Goal: Browse casually: Explore the website without a specific task or goal

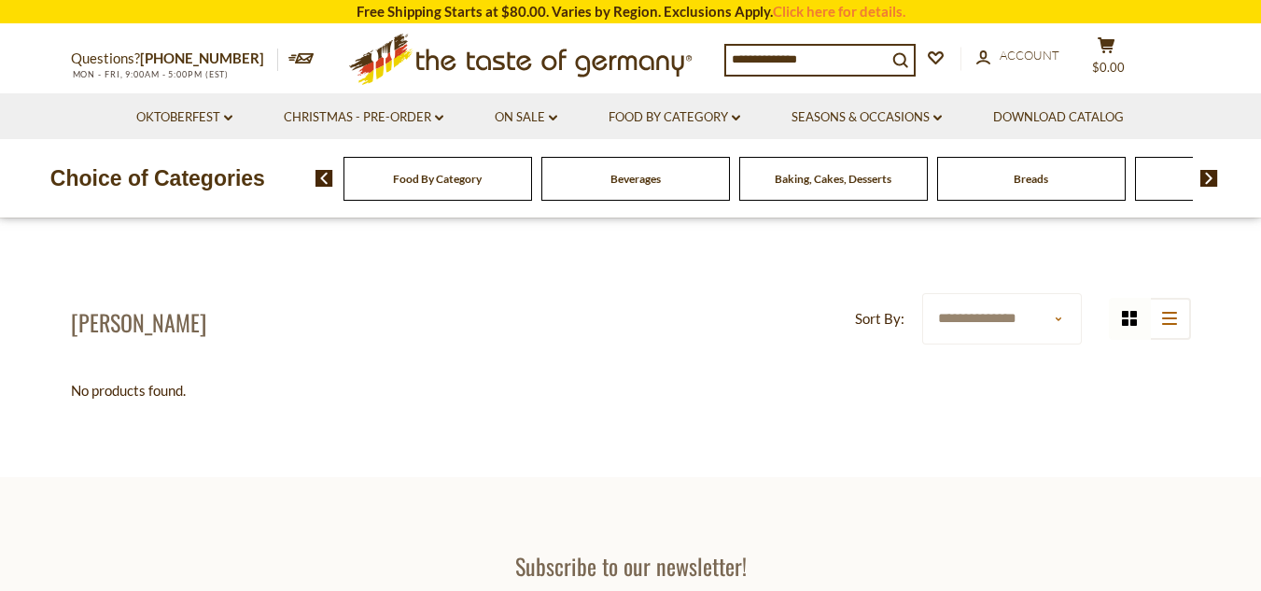
click at [821, 185] on span "Baking, Cakes, Desserts" at bounding box center [833, 179] width 117 height 14
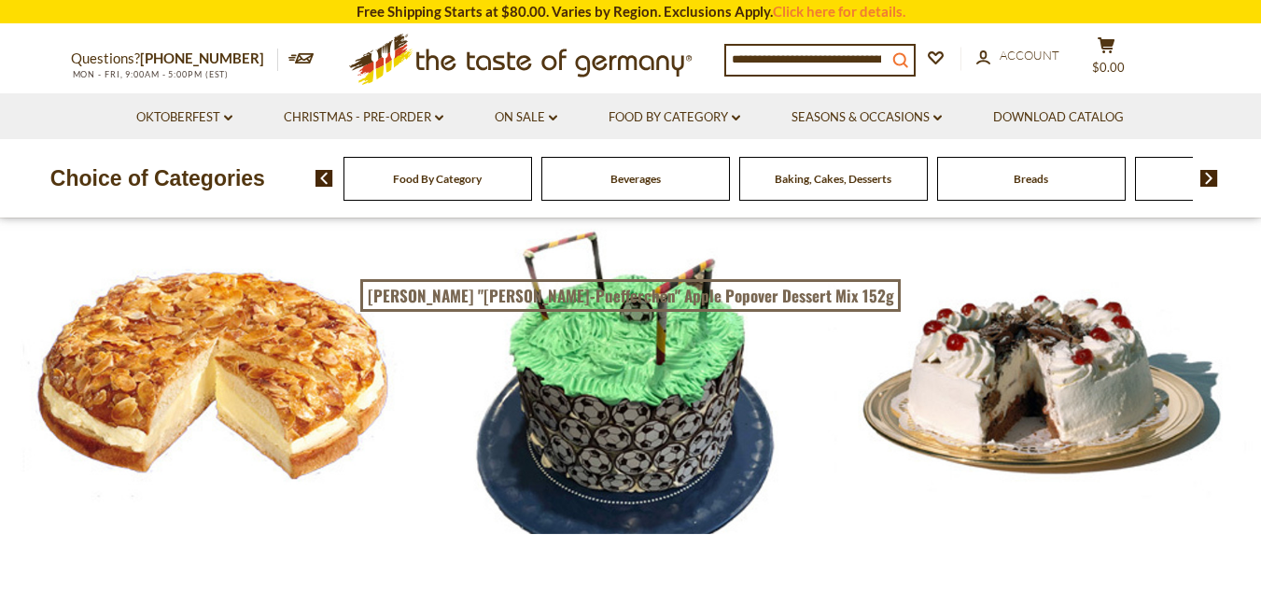
click at [904, 53] on icon "search_icon" at bounding box center [900, 60] width 16 height 16
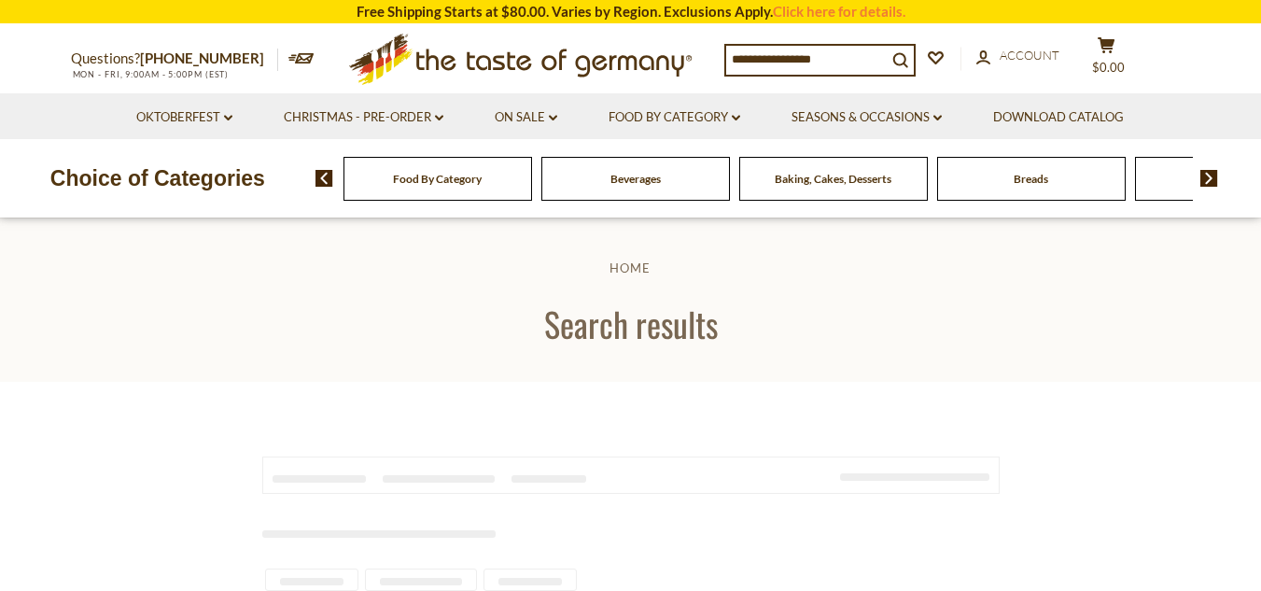
drag, startPoint x: 0, startPoint y: 0, endPoint x: 833, endPoint y: 61, distance: 835.7
click at [833, 61] on input at bounding box center [806, 59] width 161 height 26
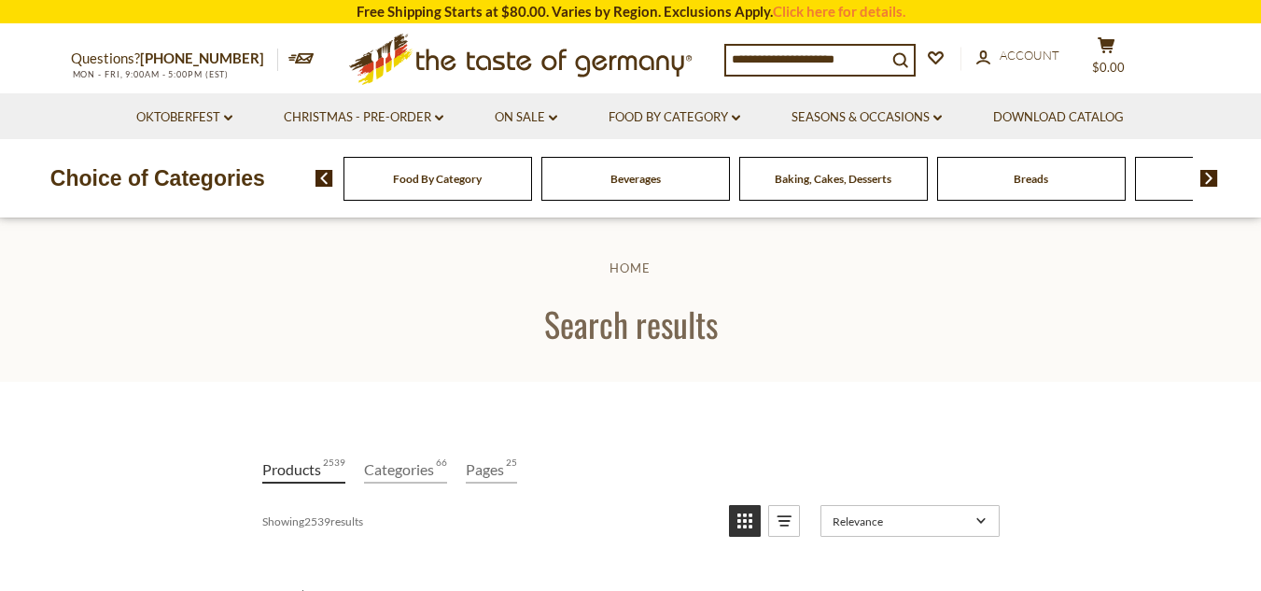
click at [474, 189] on div "Food By Category" at bounding box center [437, 179] width 189 height 44
click at [1207, 174] on img at bounding box center [1209, 178] width 18 height 17
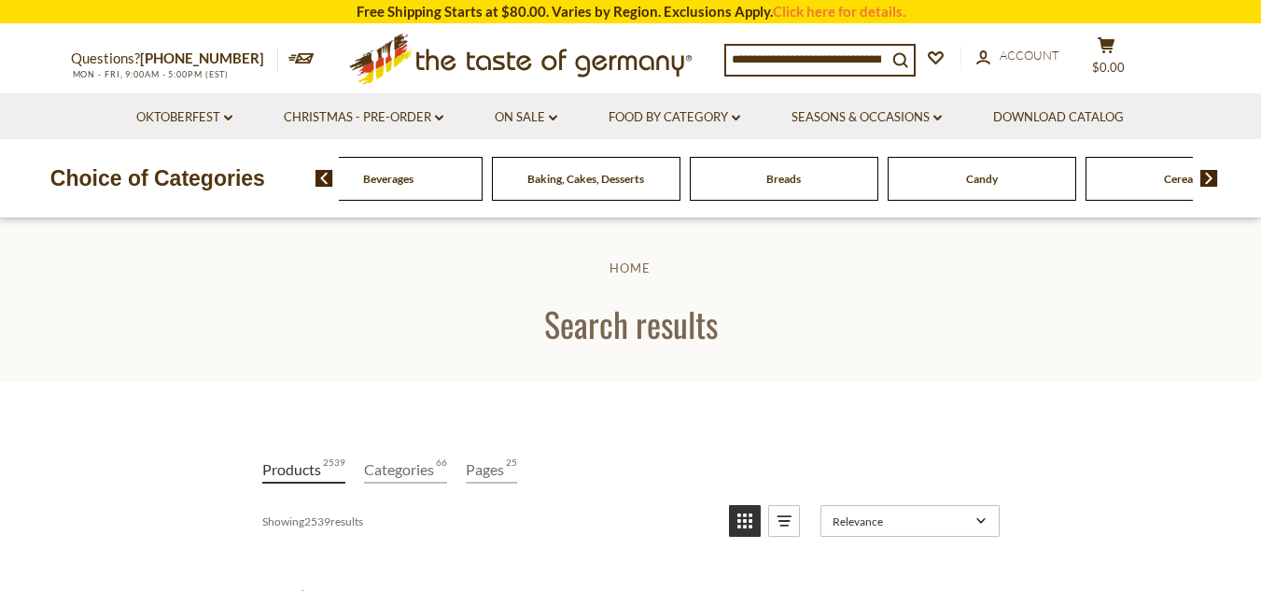
click at [1207, 174] on img at bounding box center [1209, 178] width 18 height 17
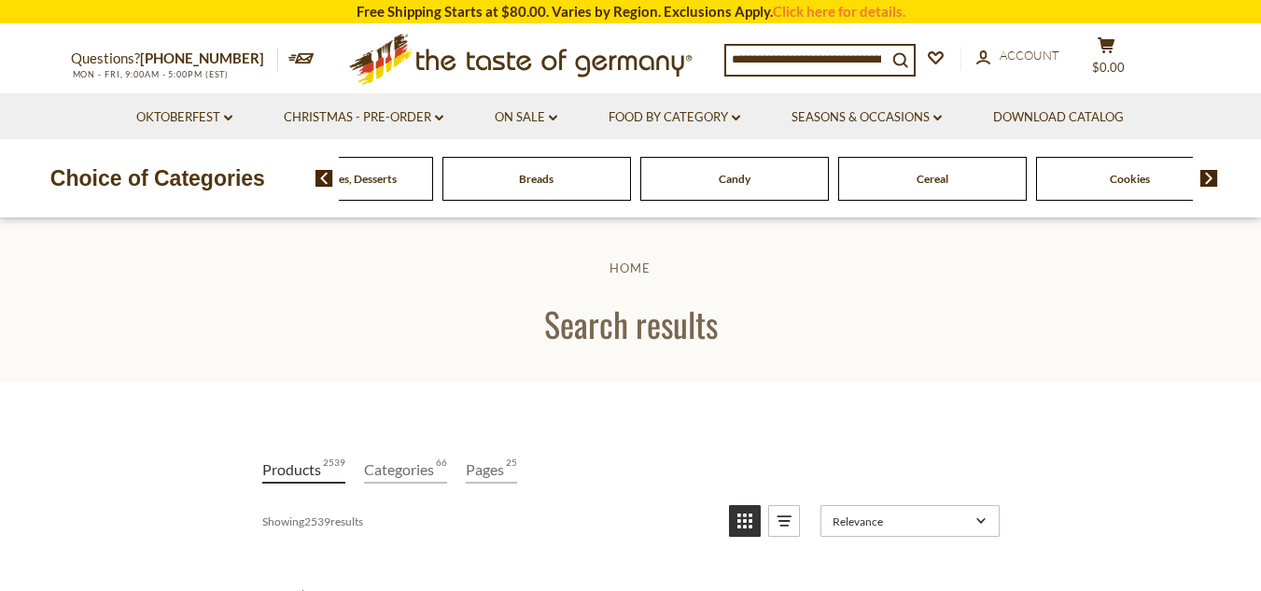
click at [1207, 174] on img at bounding box center [1209, 178] width 18 height 17
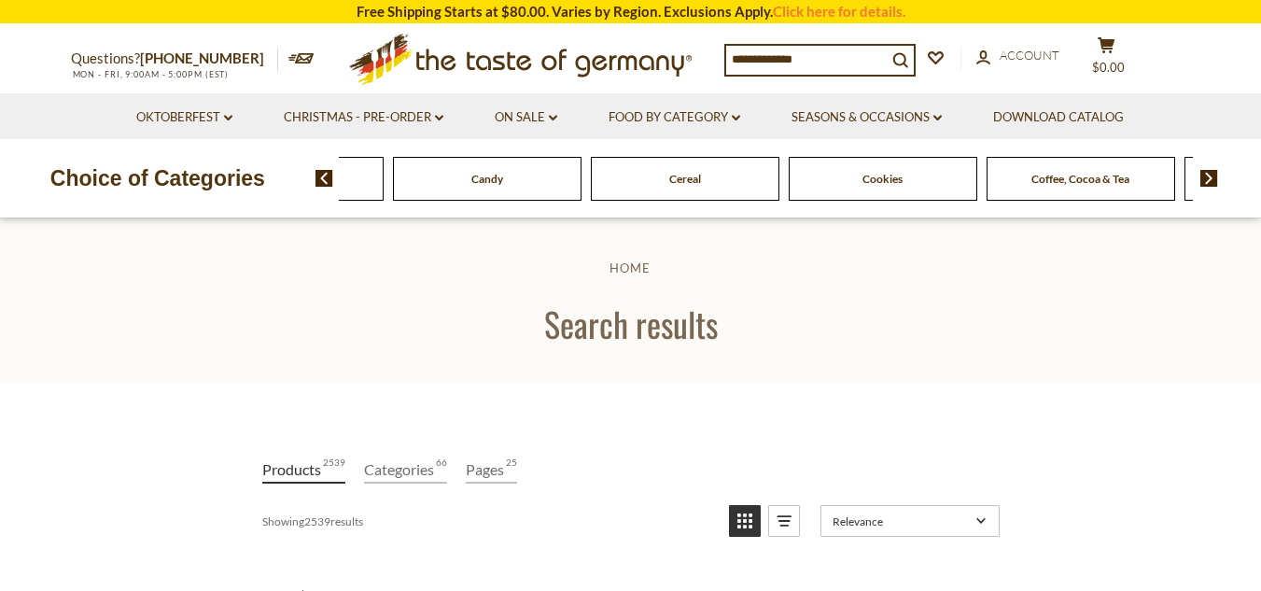
click at [1207, 174] on img at bounding box center [1209, 178] width 18 height 17
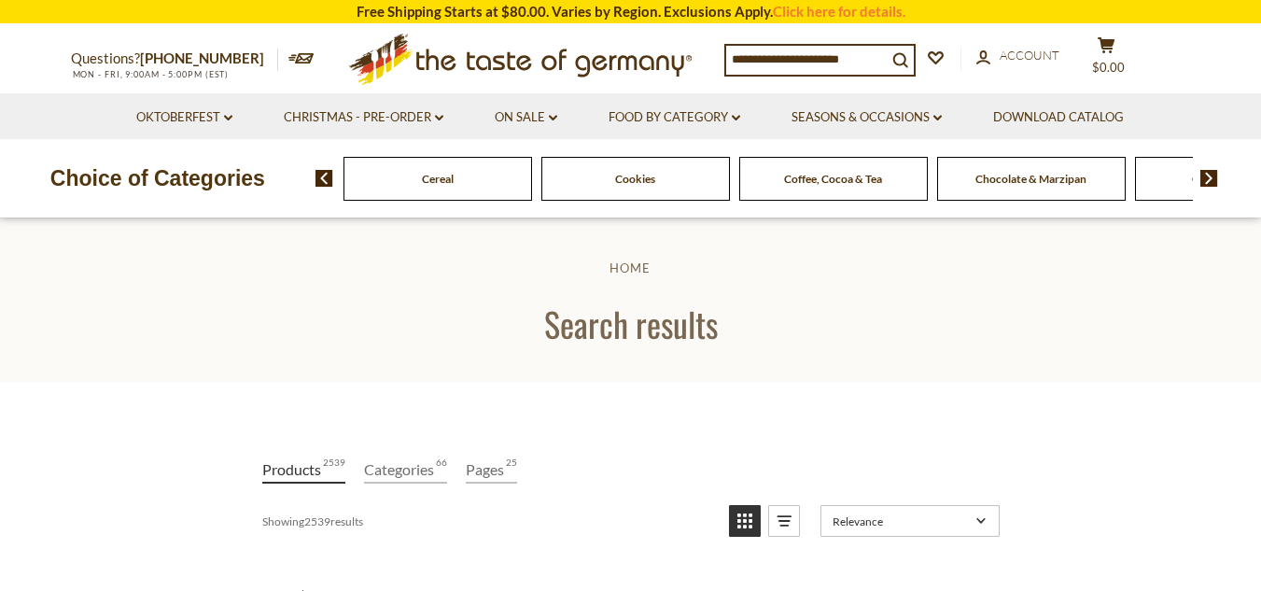
click at [1207, 174] on img at bounding box center [1209, 178] width 18 height 17
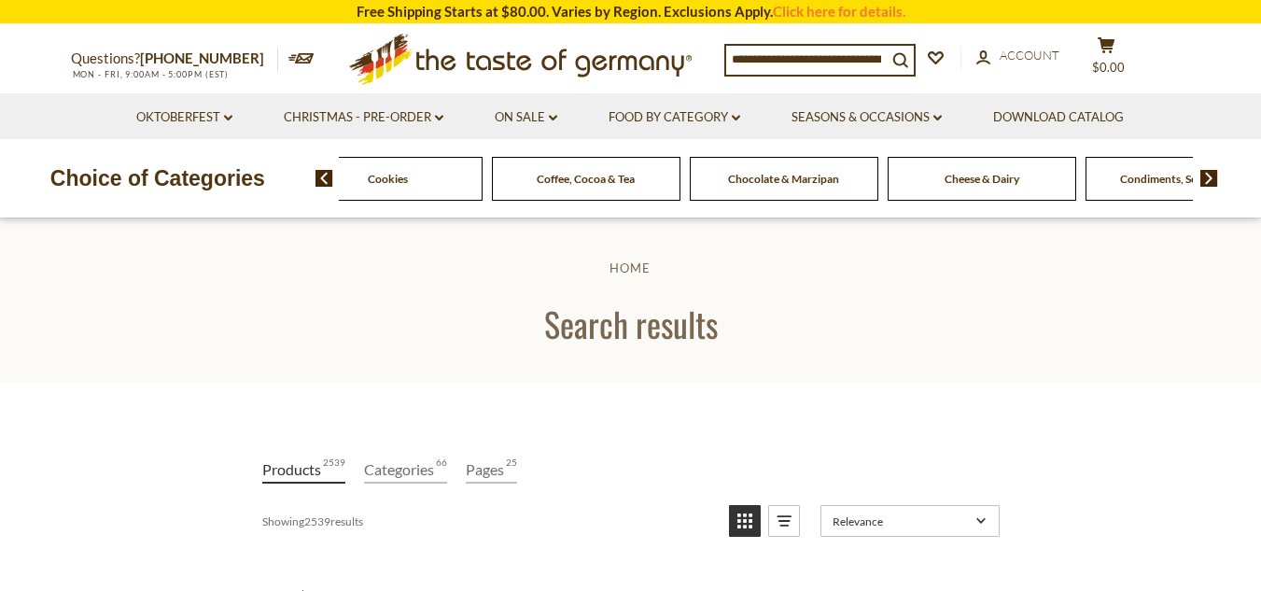
click at [1207, 174] on img at bounding box center [1209, 178] width 18 height 17
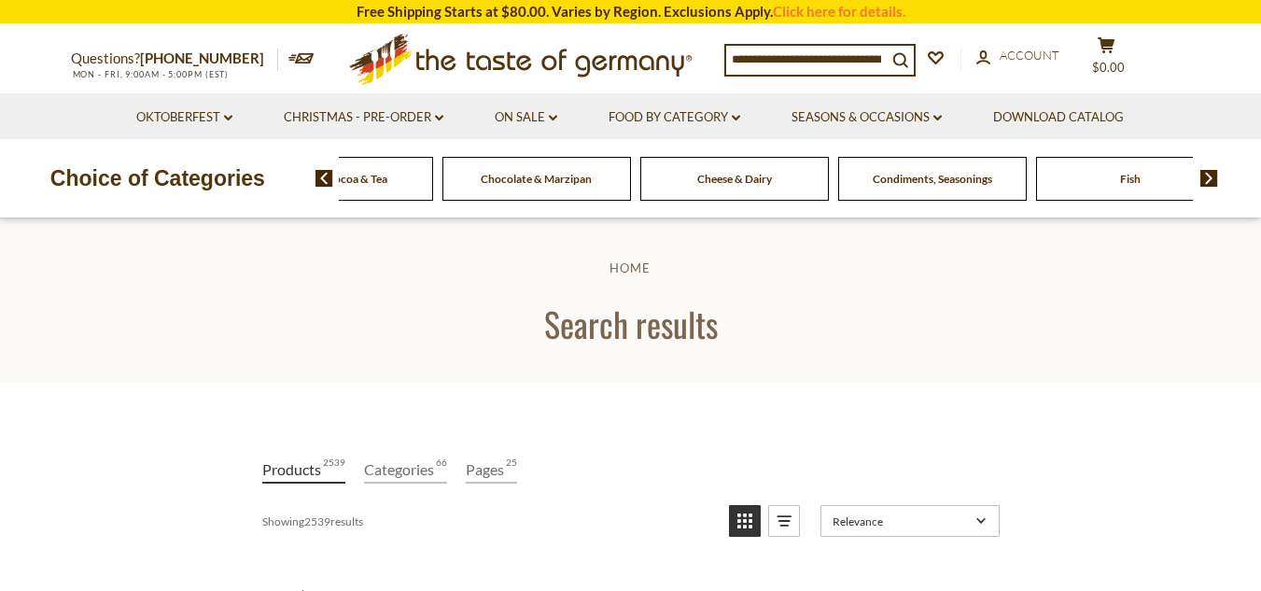
click at [1207, 174] on img at bounding box center [1209, 178] width 18 height 17
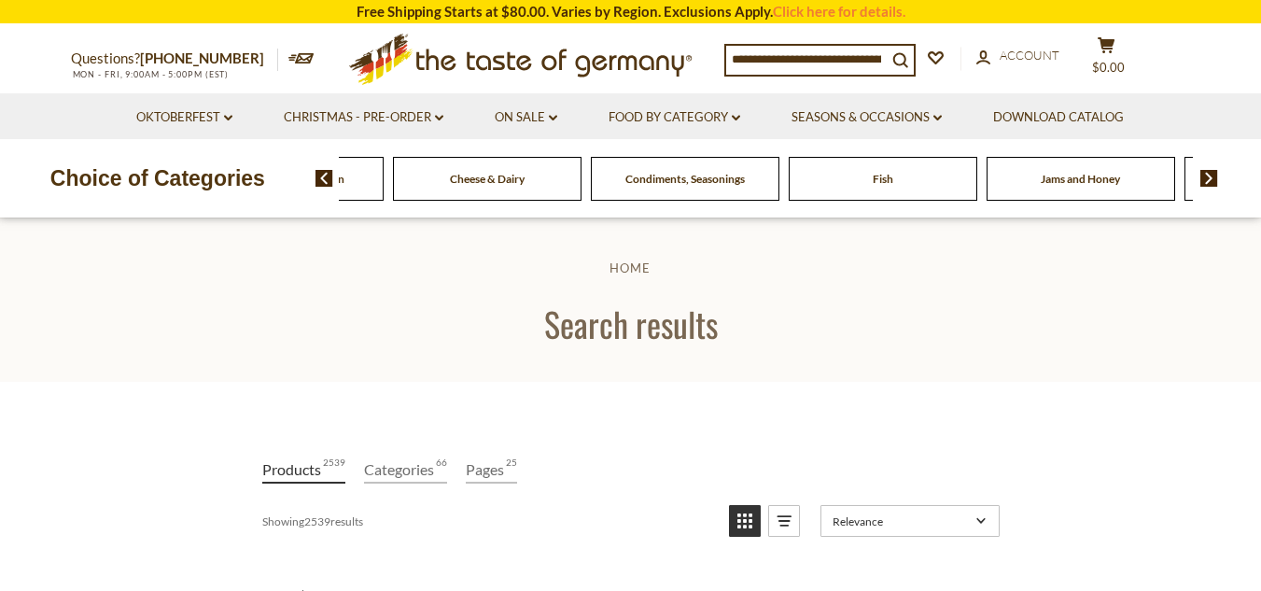
click at [1207, 174] on img at bounding box center [1209, 178] width 18 height 17
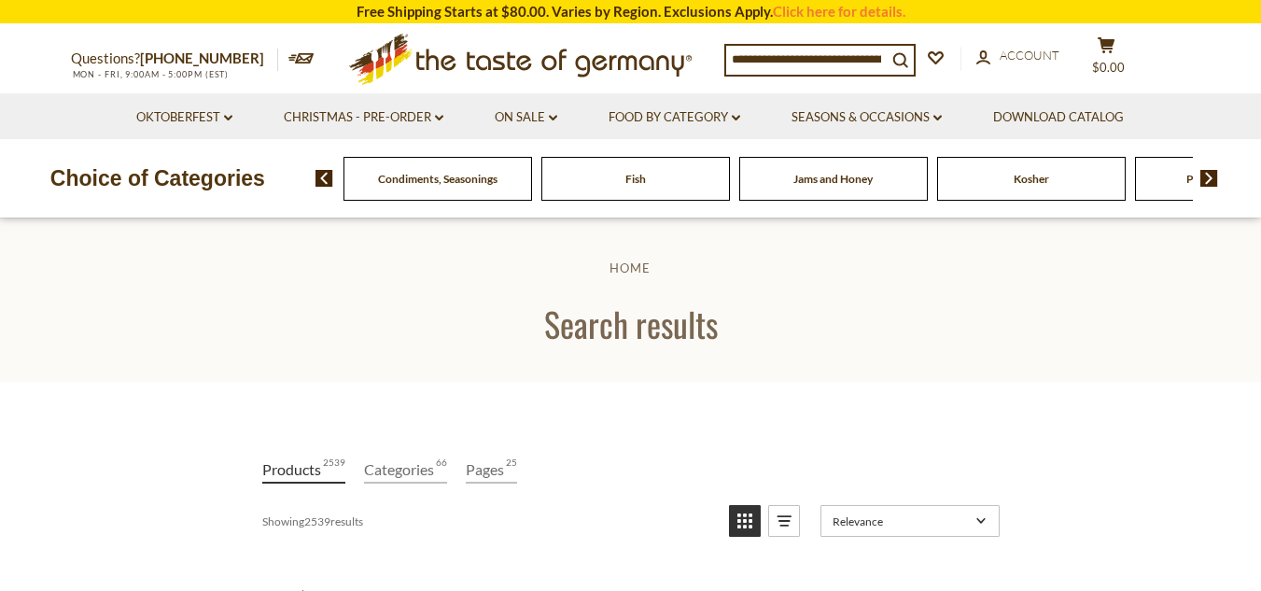
click at [1207, 174] on img at bounding box center [1209, 178] width 18 height 17
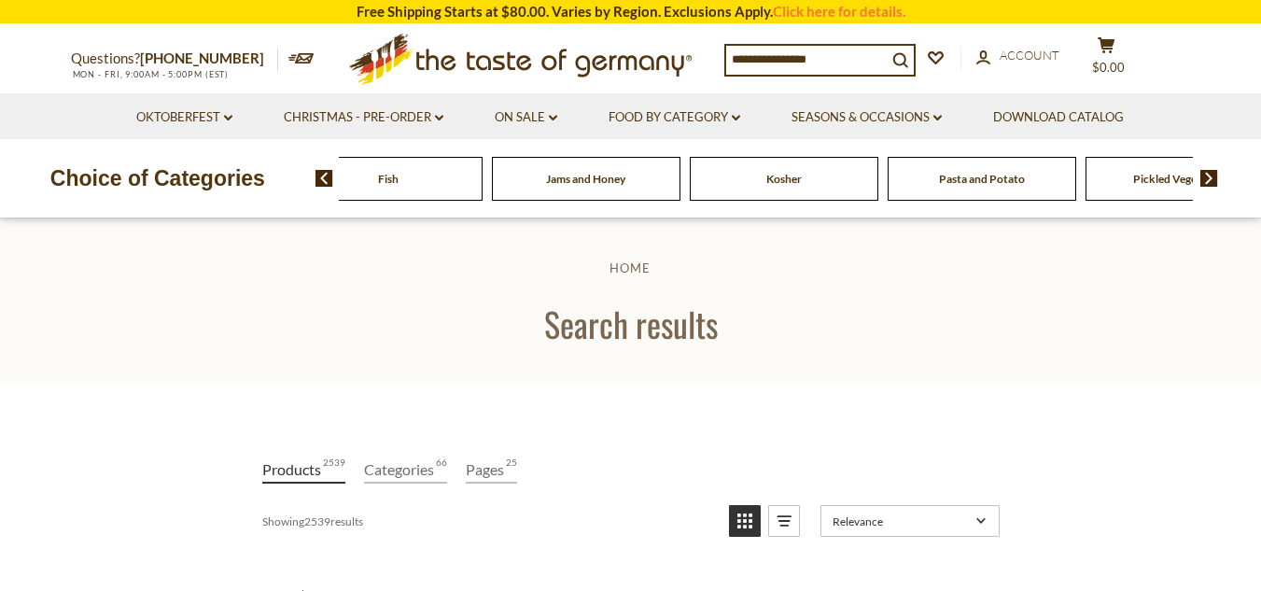
click at [1207, 174] on img at bounding box center [1209, 178] width 18 height 17
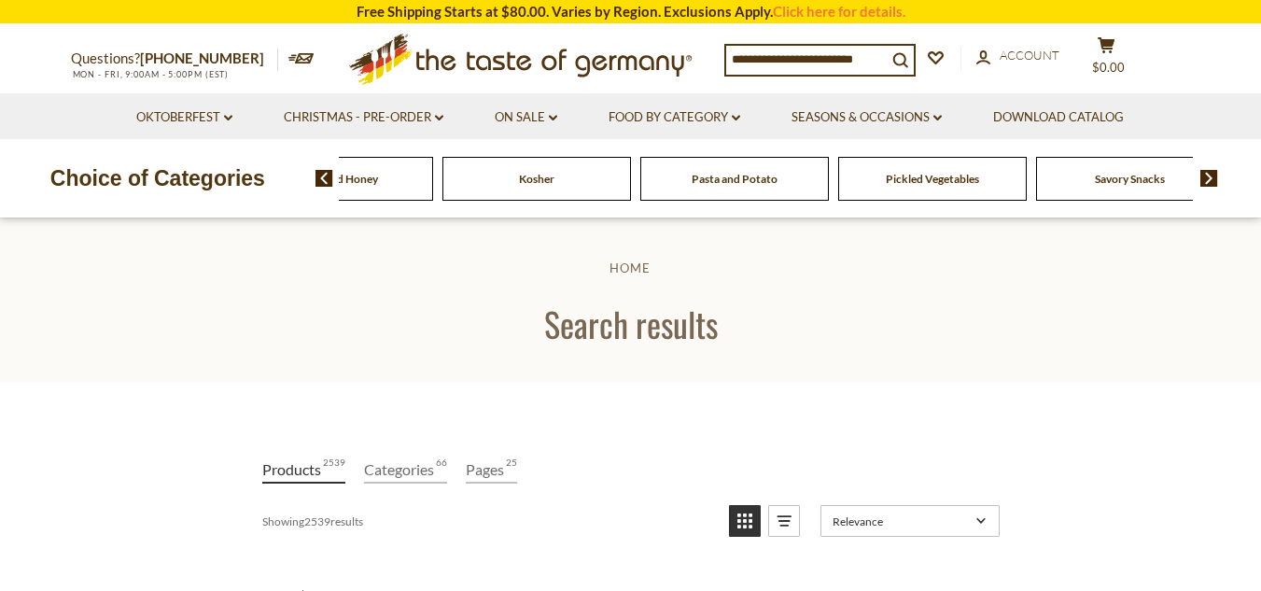
click at [1207, 174] on img at bounding box center [1209, 178] width 18 height 17
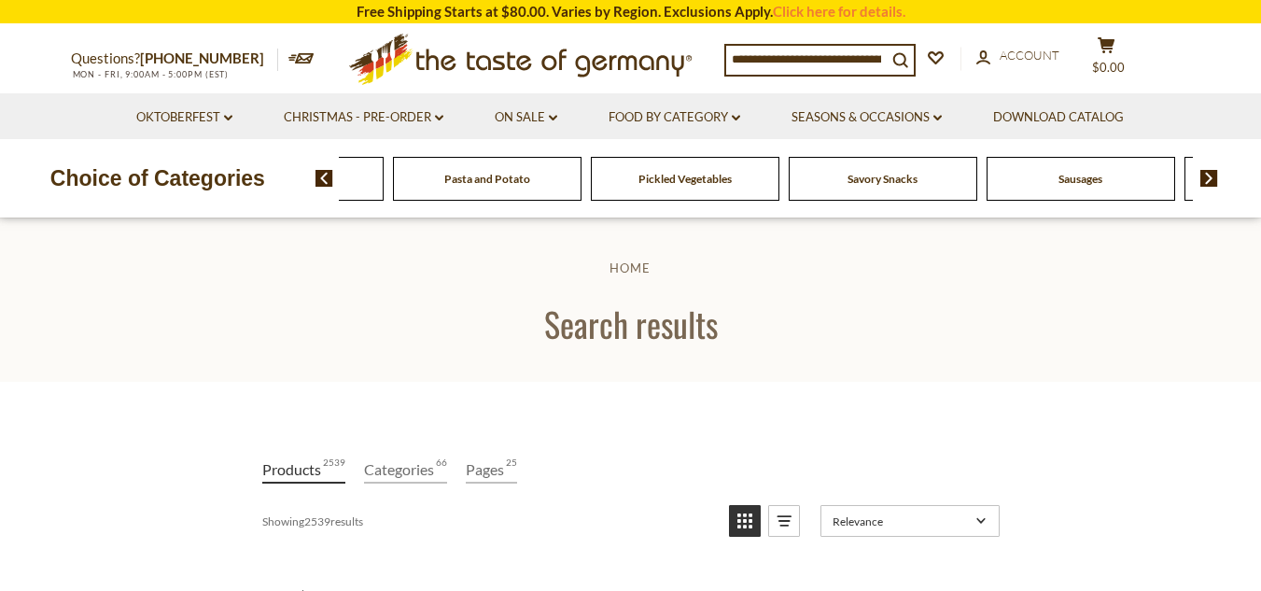
click at [1207, 174] on img at bounding box center [1209, 178] width 18 height 17
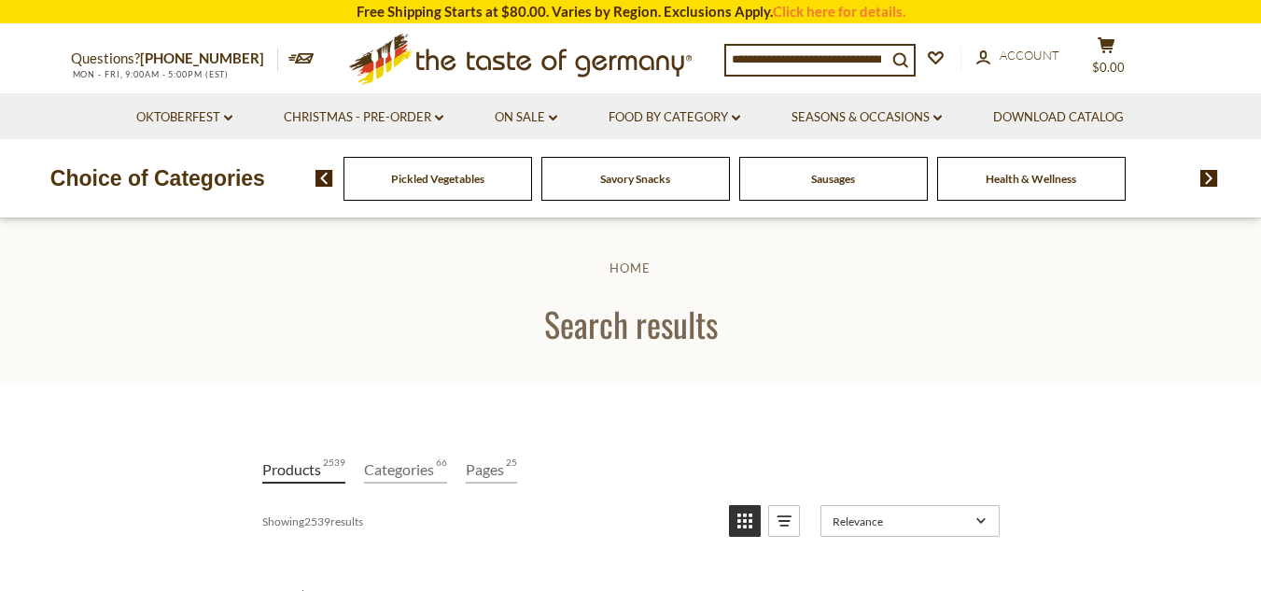
click at [1207, 174] on img at bounding box center [1209, 178] width 18 height 17
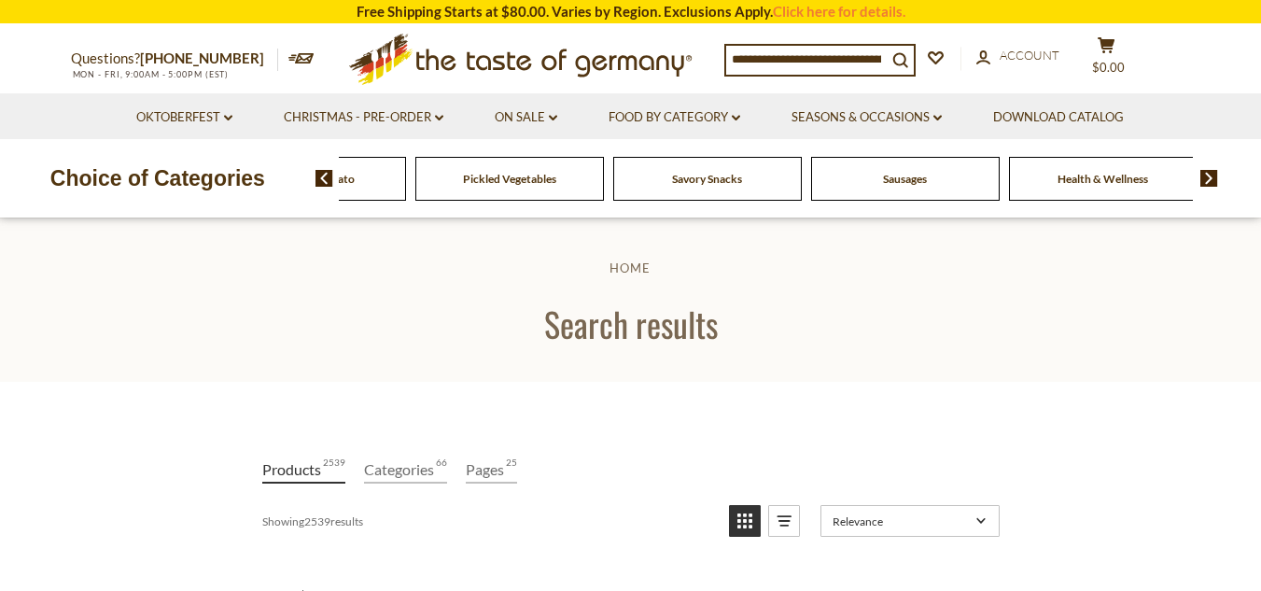
click at [320, 175] on img at bounding box center [324, 178] width 18 height 17
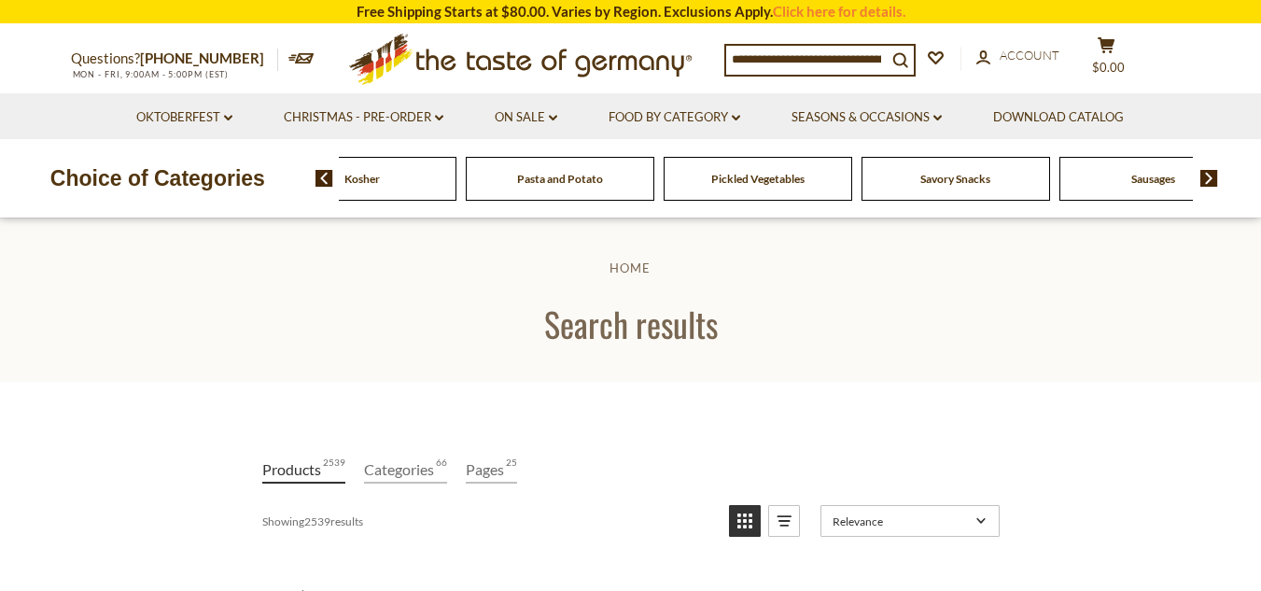
click at [320, 175] on img at bounding box center [324, 178] width 18 height 17
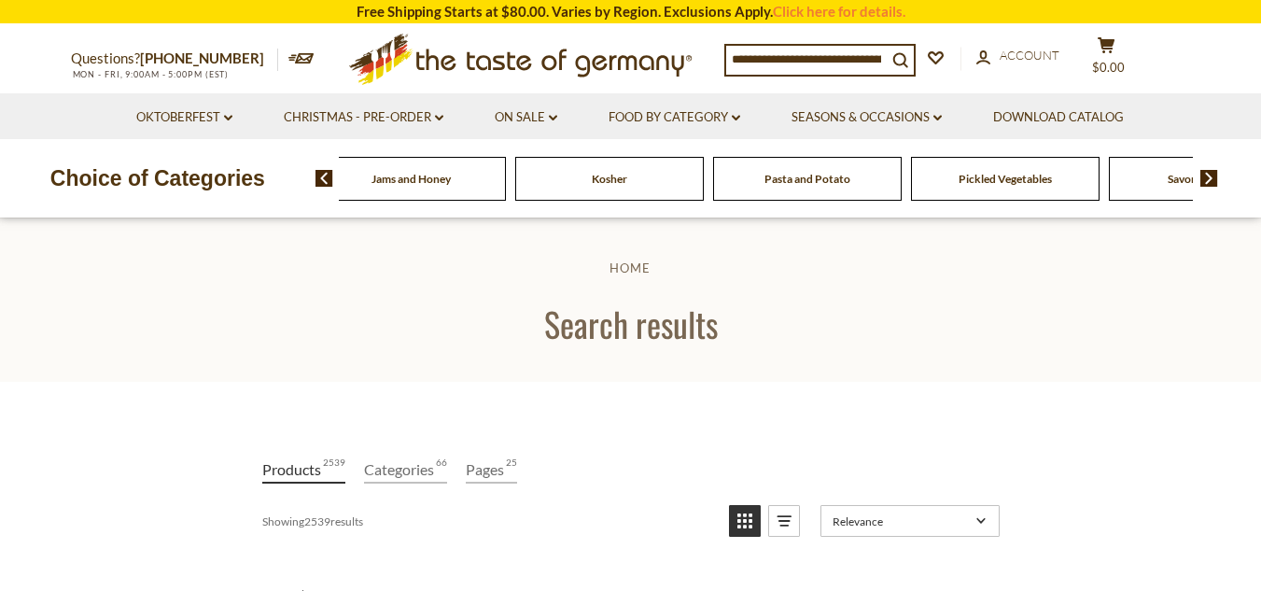
click at [320, 175] on img at bounding box center [324, 178] width 18 height 17
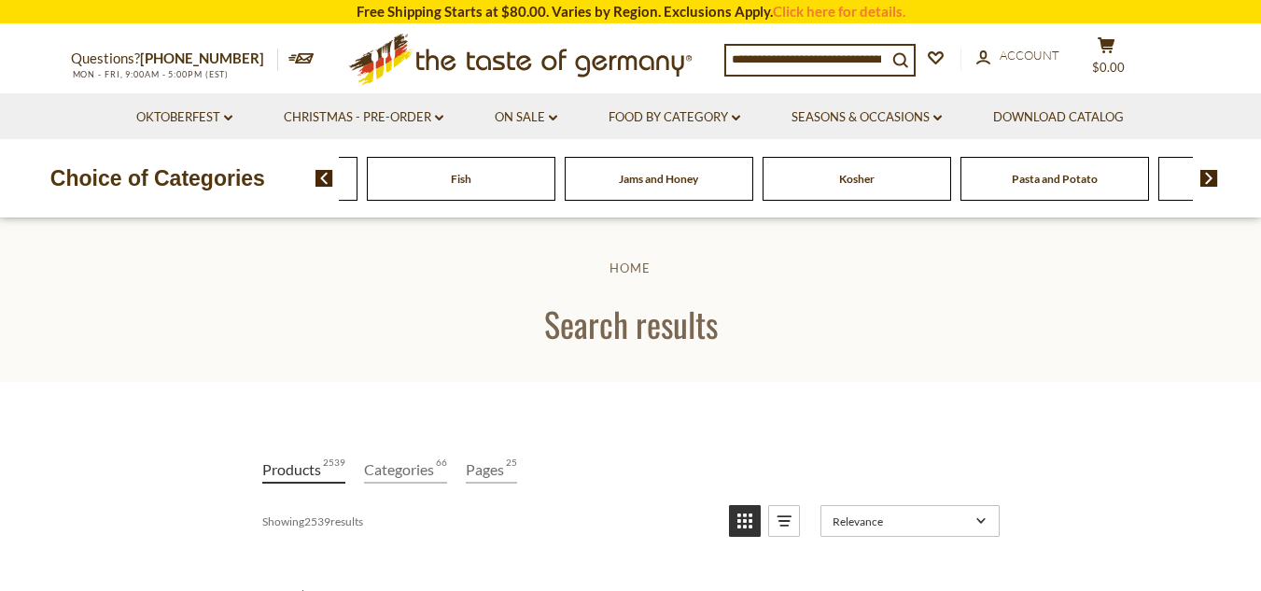
click at [320, 175] on img at bounding box center [324, 178] width 18 height 17
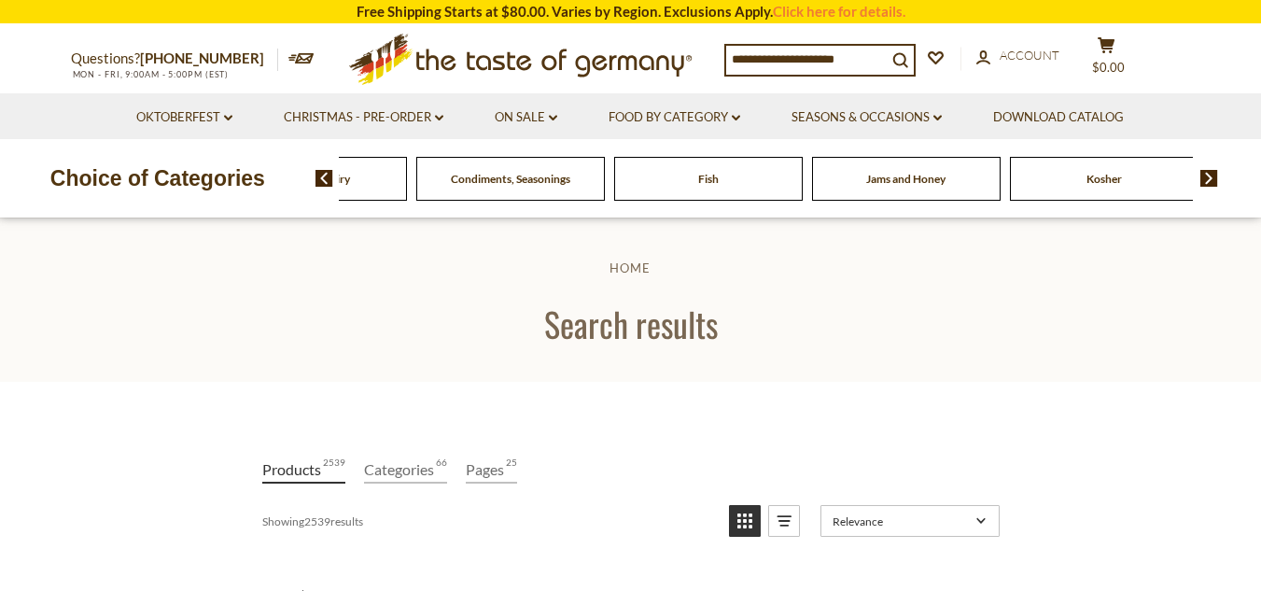
click at [320, 175] on img at bounding box center [324, 178] width 18 height 17
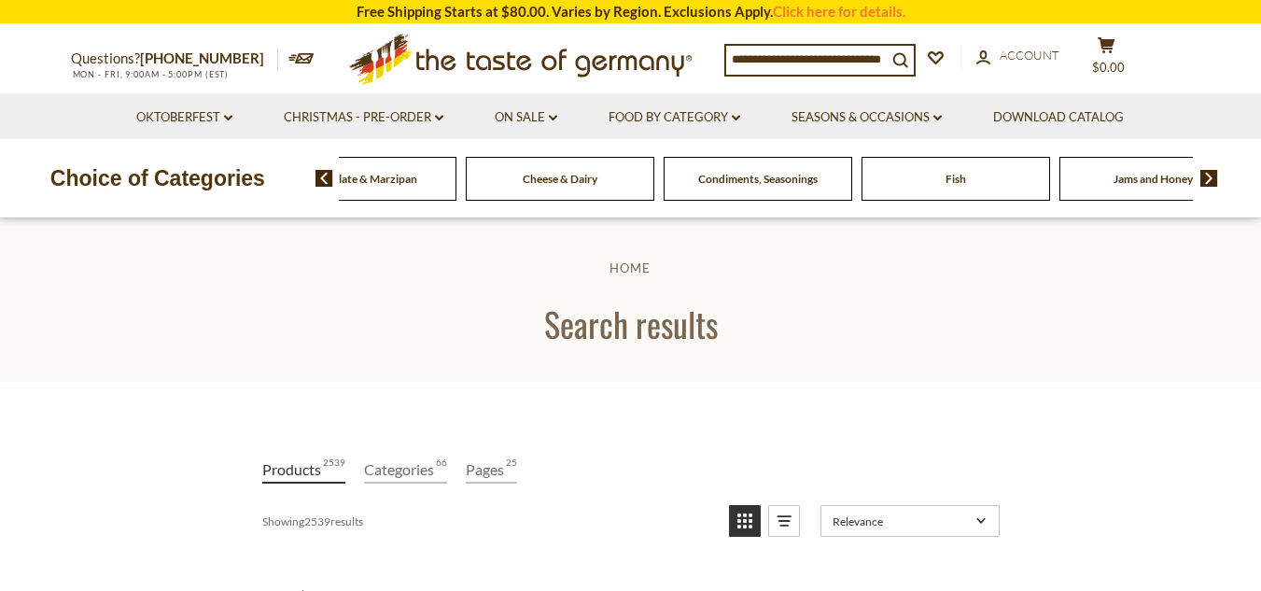
click at [320, 175] on img at bounding box center [324, 178] width 18 height 17
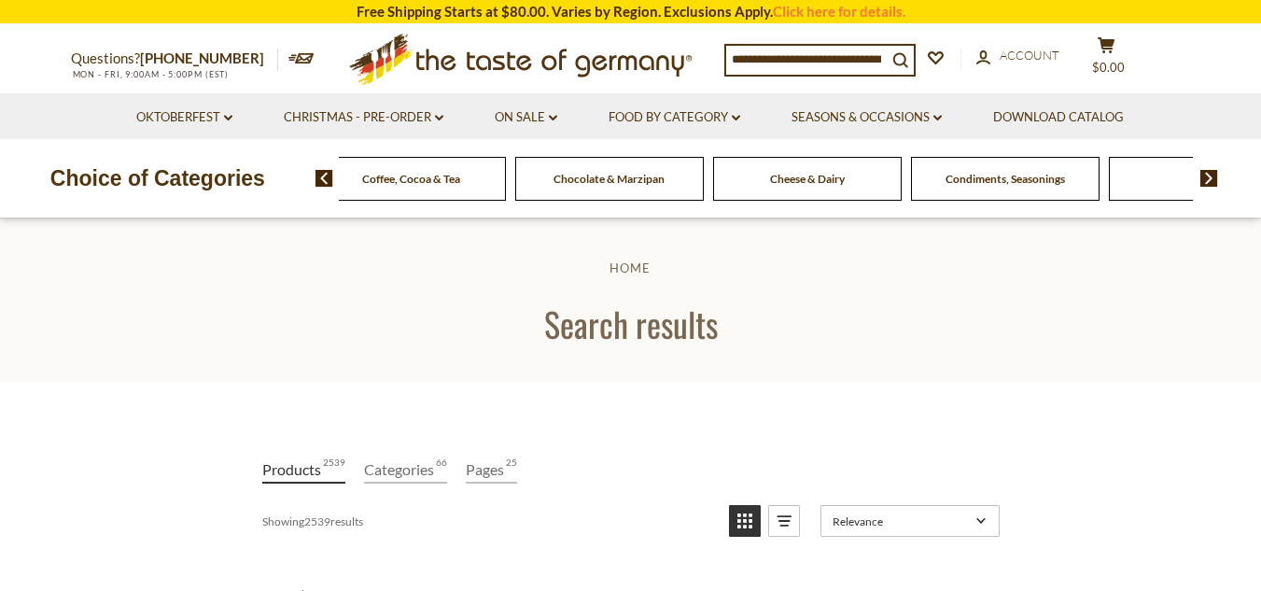
click at [927, 315] on h1 "Search results" at bounding box center [630, 323] width 1145 height 42
click at [289, 464] on link "Products 2539" at bounding box center [303, 469] width 83 height 27
click at [908, 52] on icon "search_icon" at bounding box center [900, 60] width 16 height 16
